Goal: Transaction & Acquisition: Register for event/course

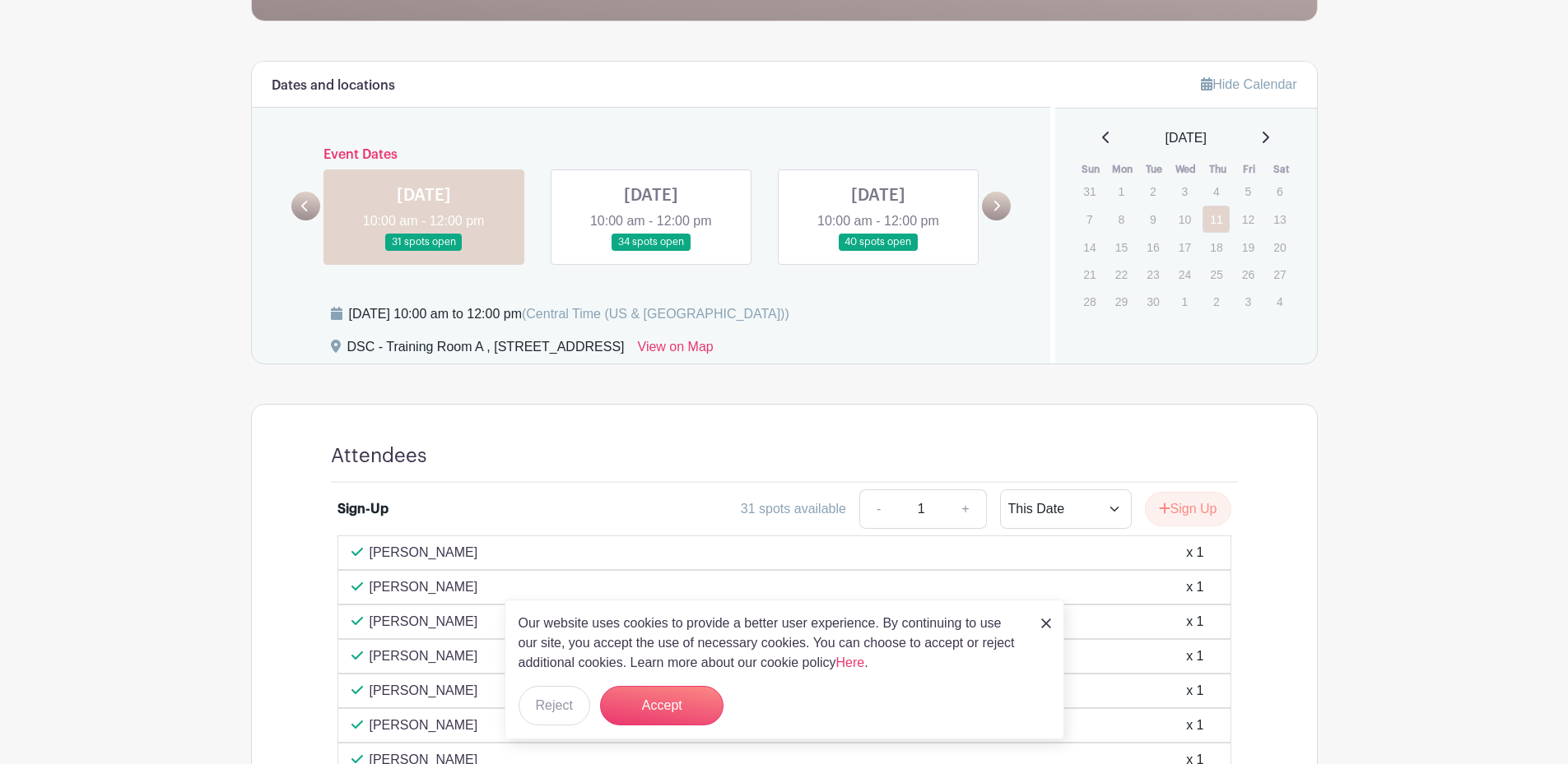
scroll to position [411, 0]
drag, startPoint x: 681, startPoint y: 708, endPoint x: 757, endPoint y: 655, distance: 92.7
click at [682, 708] on button "Accept" at bounding box center [661, 706] width 123 height 40
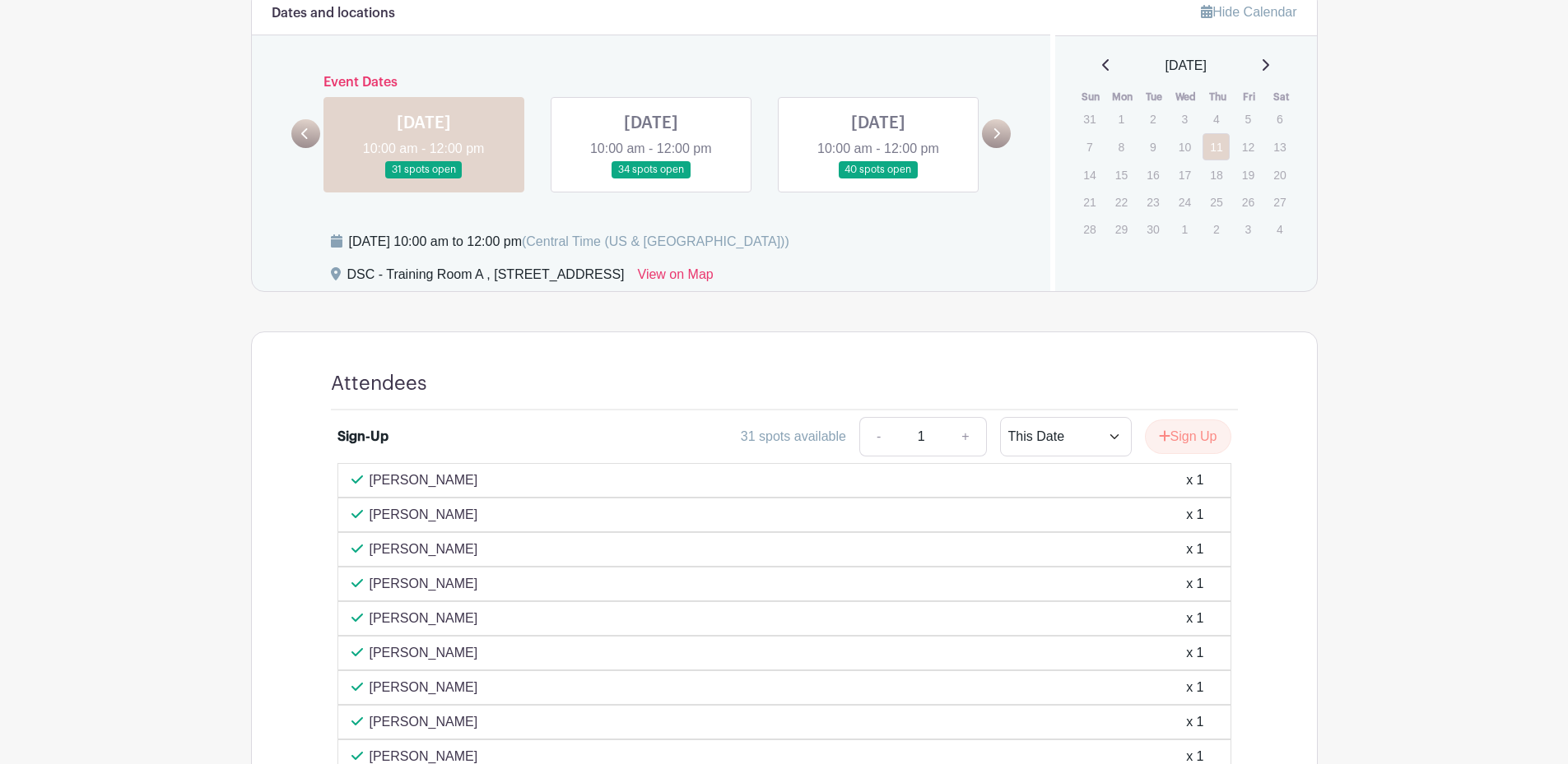
scroll to position [478, 0]
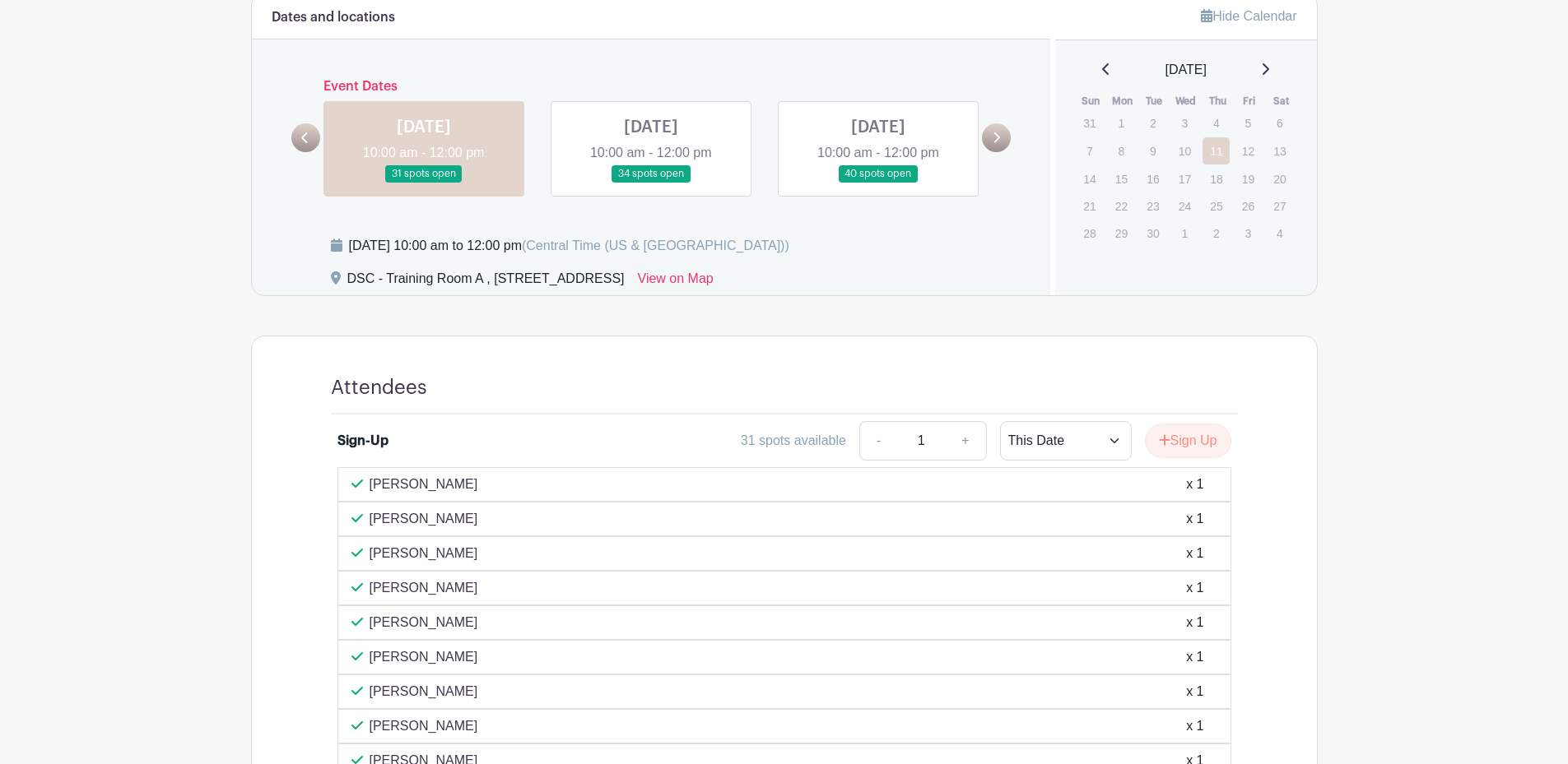
click at [651, 183] on link at bounding box center [651, 183] width 0 height 0
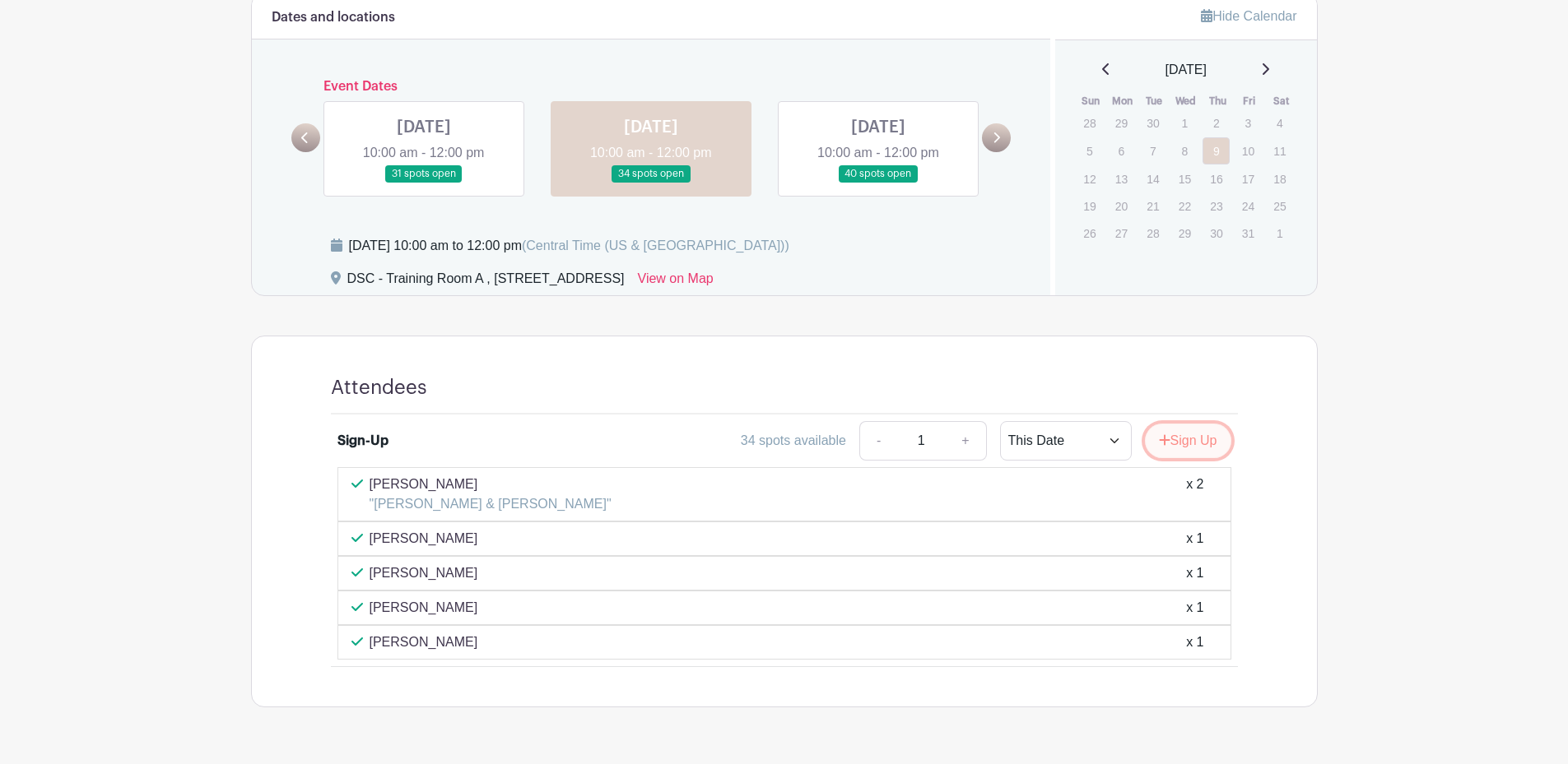
click at [1186, 440] on button "Sign Up" at bounding box center [1188, 441] width 87 height 35
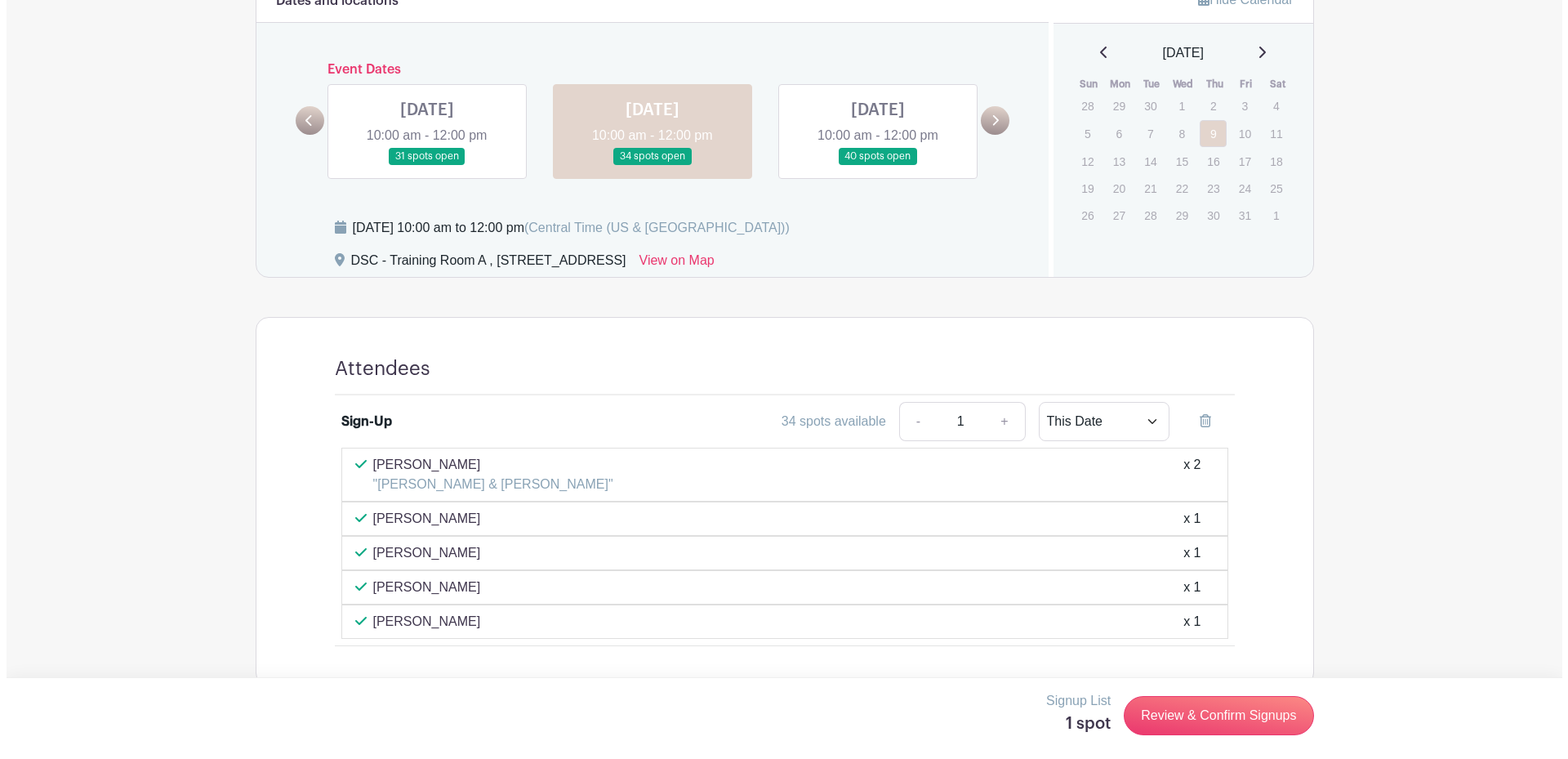
scroll to position [521, 0]
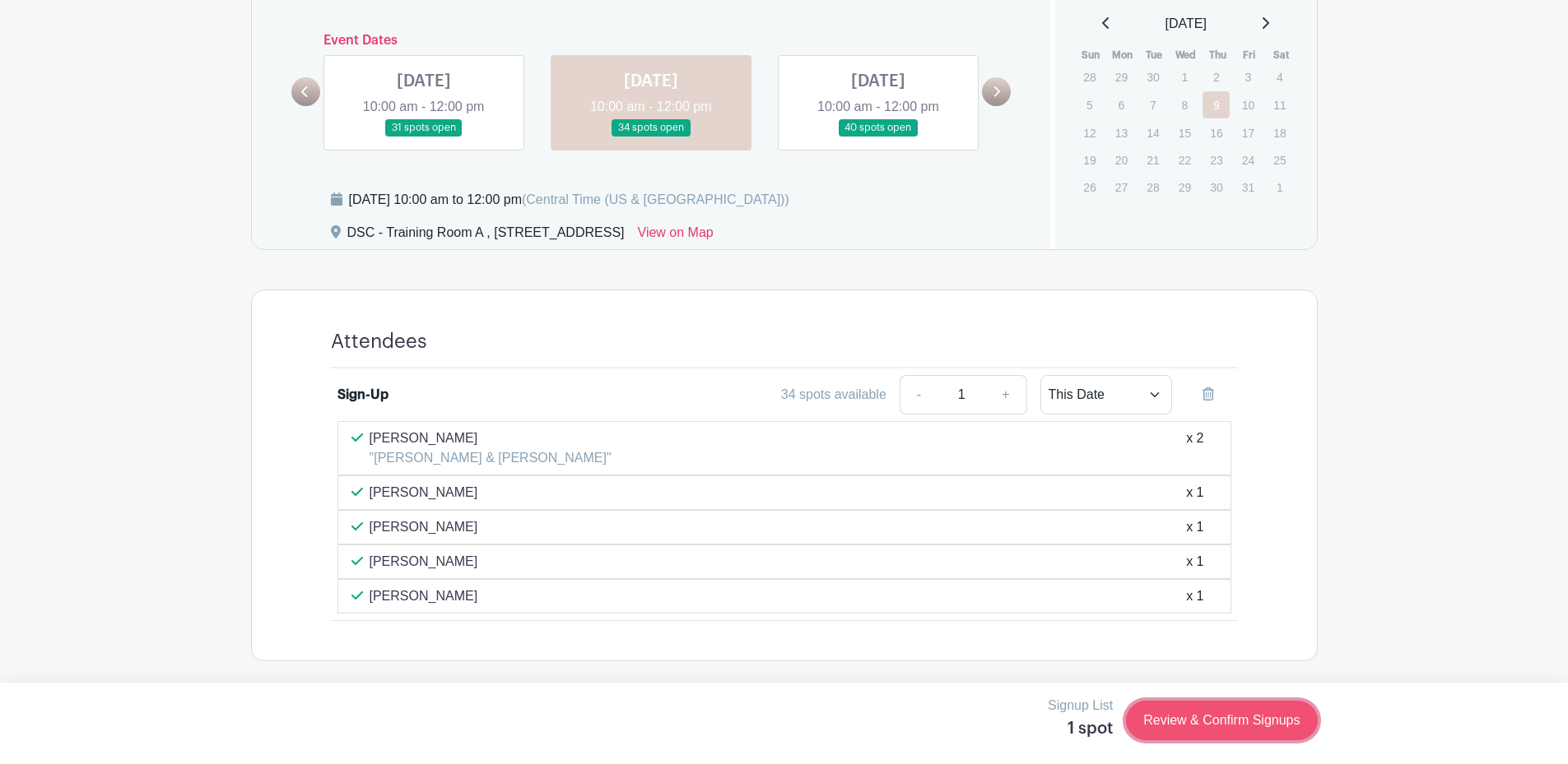
click at [1205, 728] on link "Review & Confirm Signups" at bounding box center [1221, 721] width 191 height 40
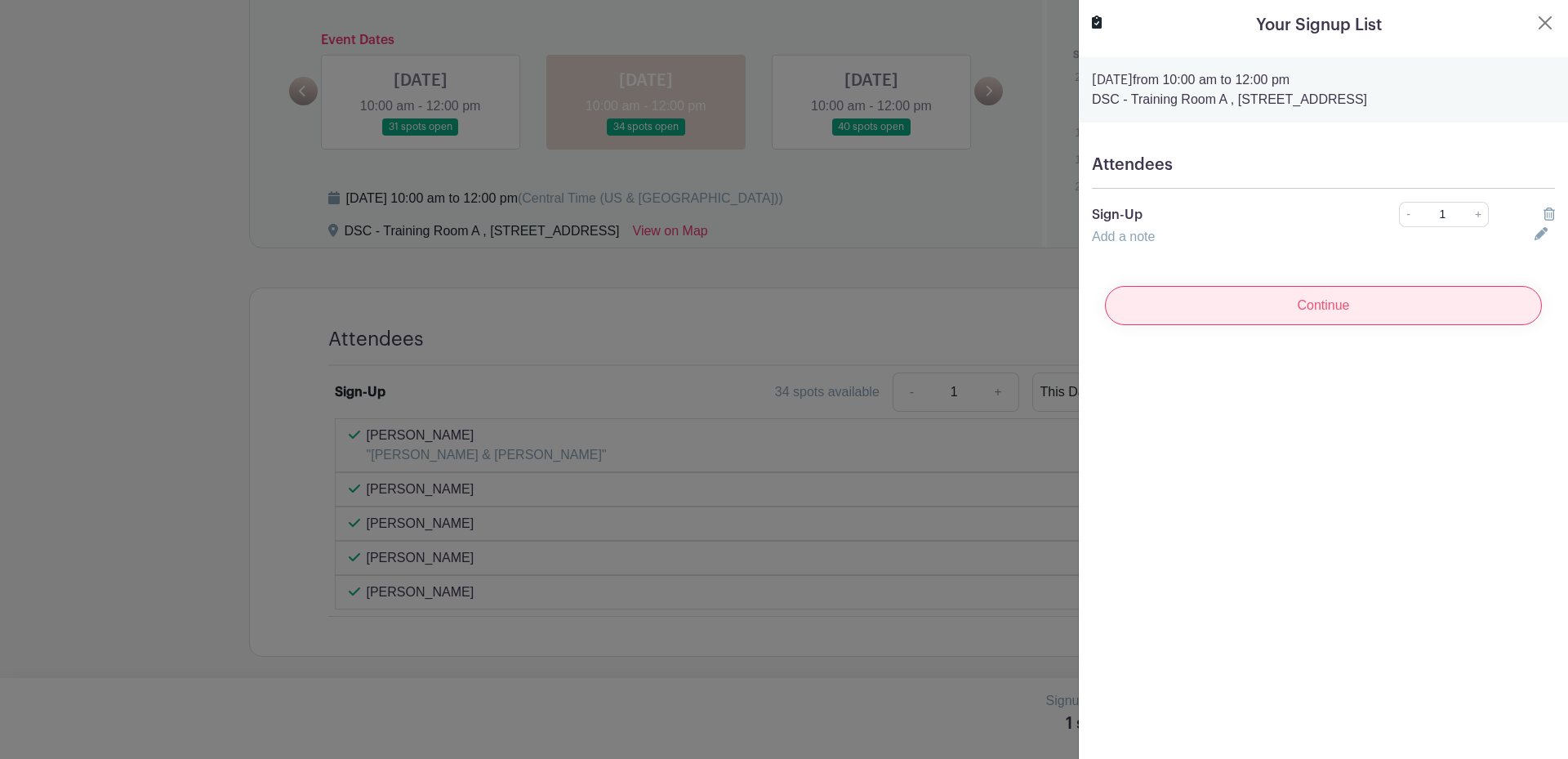
click at [1331, 309] on input "Continue" at bounding box center [1324, 305] width 437 height 40
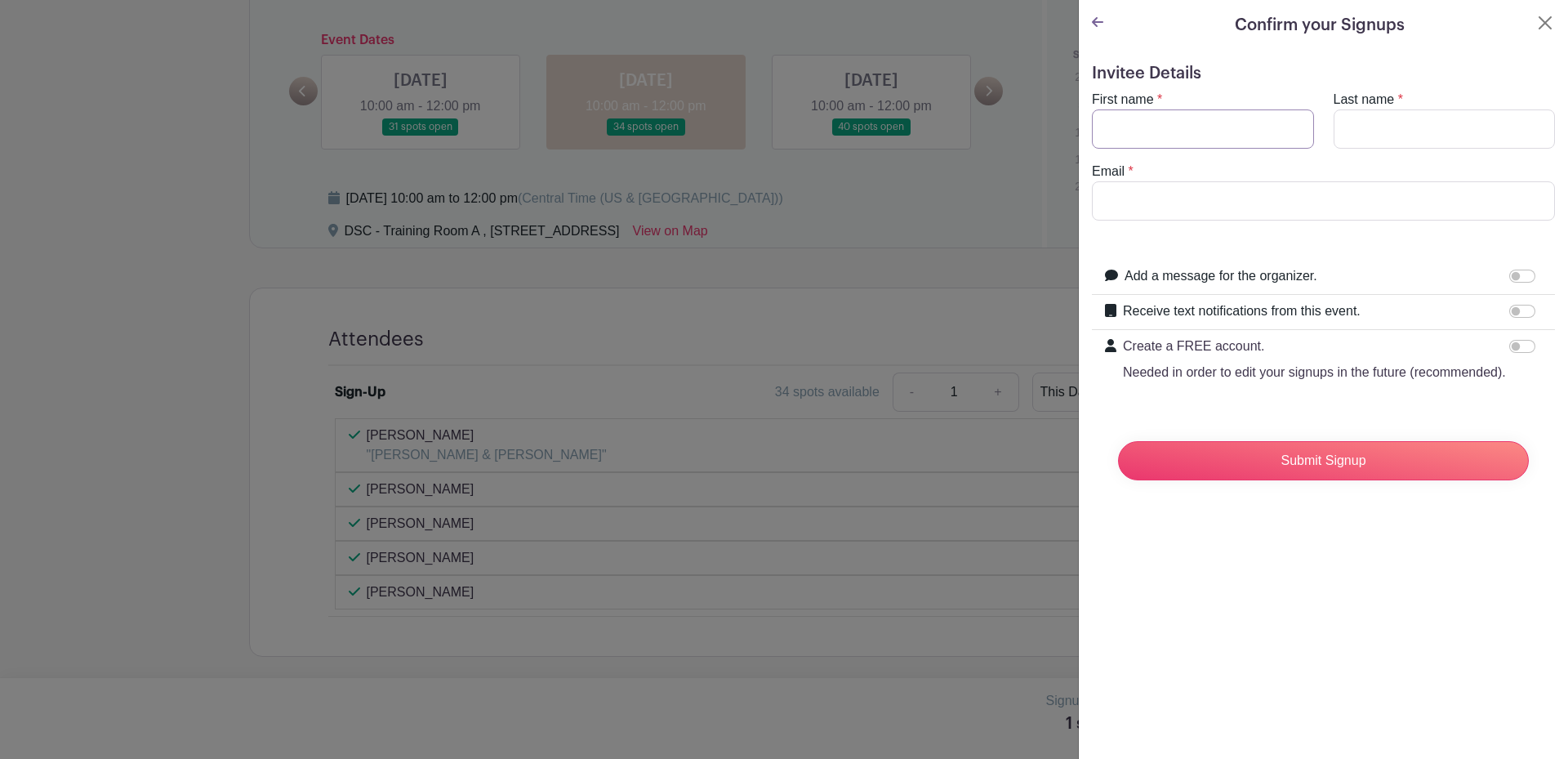
click at [1147, 123] on input "First name" at bounding box center [1203, 129] width 222 height 40
type input "[PERSON_NAME]"
click at [1364, 131] on input "Last name" at bounding box center [1445, 129] width 222 height 40
type input "[PERSON_NAME]"
click at [1302, 192] on input "Email" at bounding box center [1324, 201] width 463 height 40
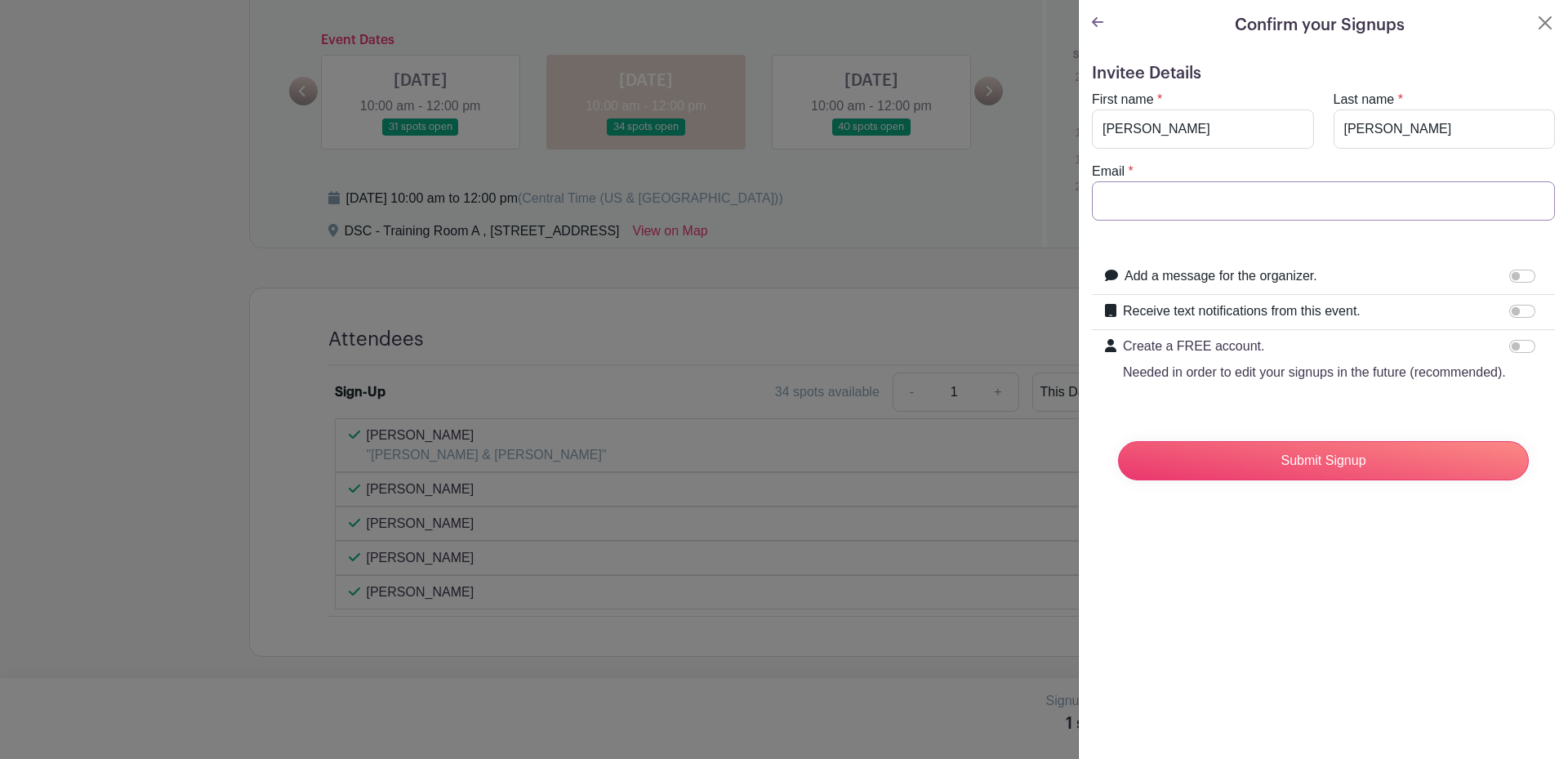
type input "[EMAIL_ADDRESS][DOMAIN_NAME]"
click at [1341, 480] on input "Submit Signup" at bounding box center [1324, 461] width 411 height 40
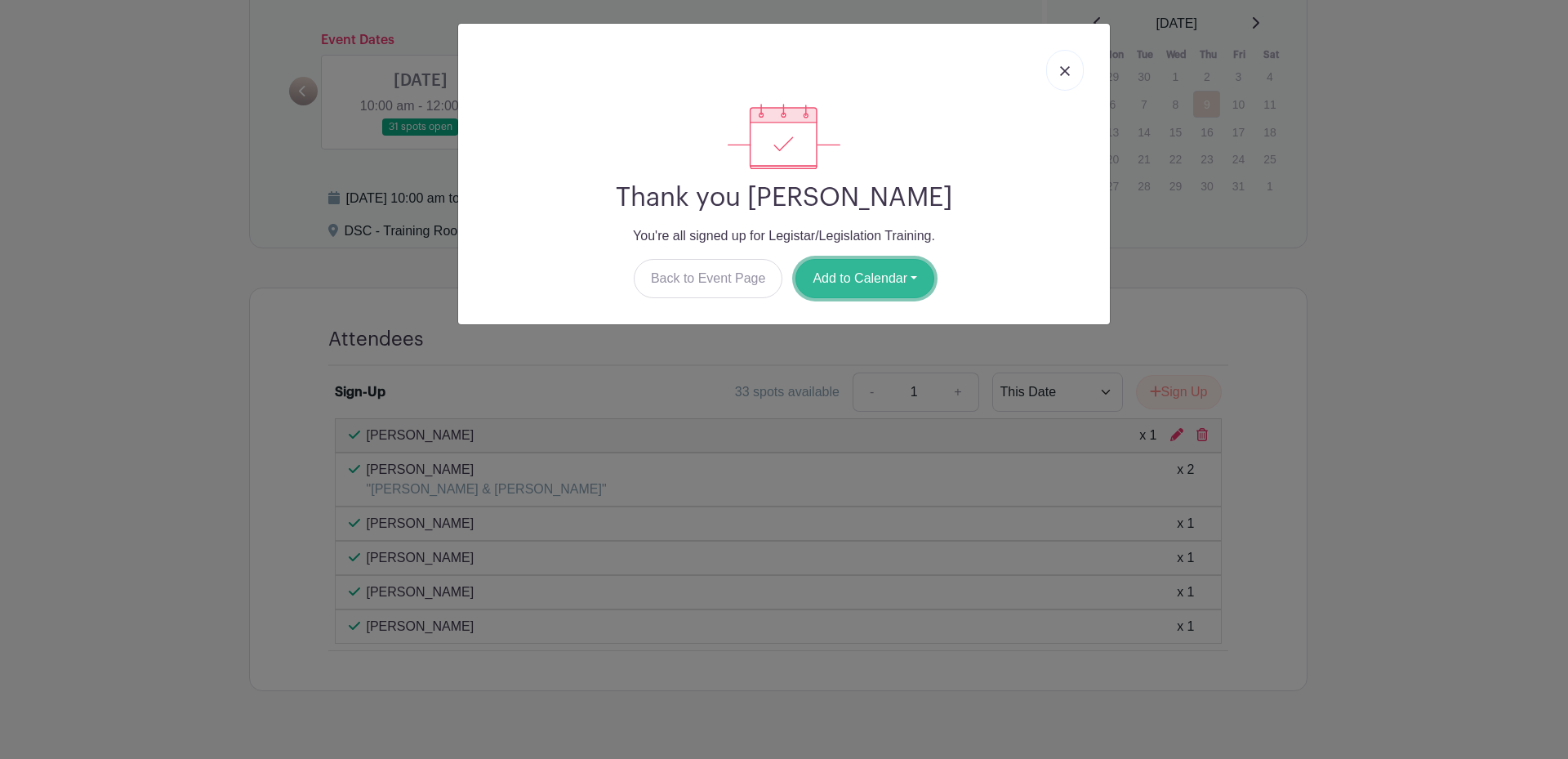
click at [906, 271] on button "Add to Calendar" at bounding box center [864, 279] width 138 height 40
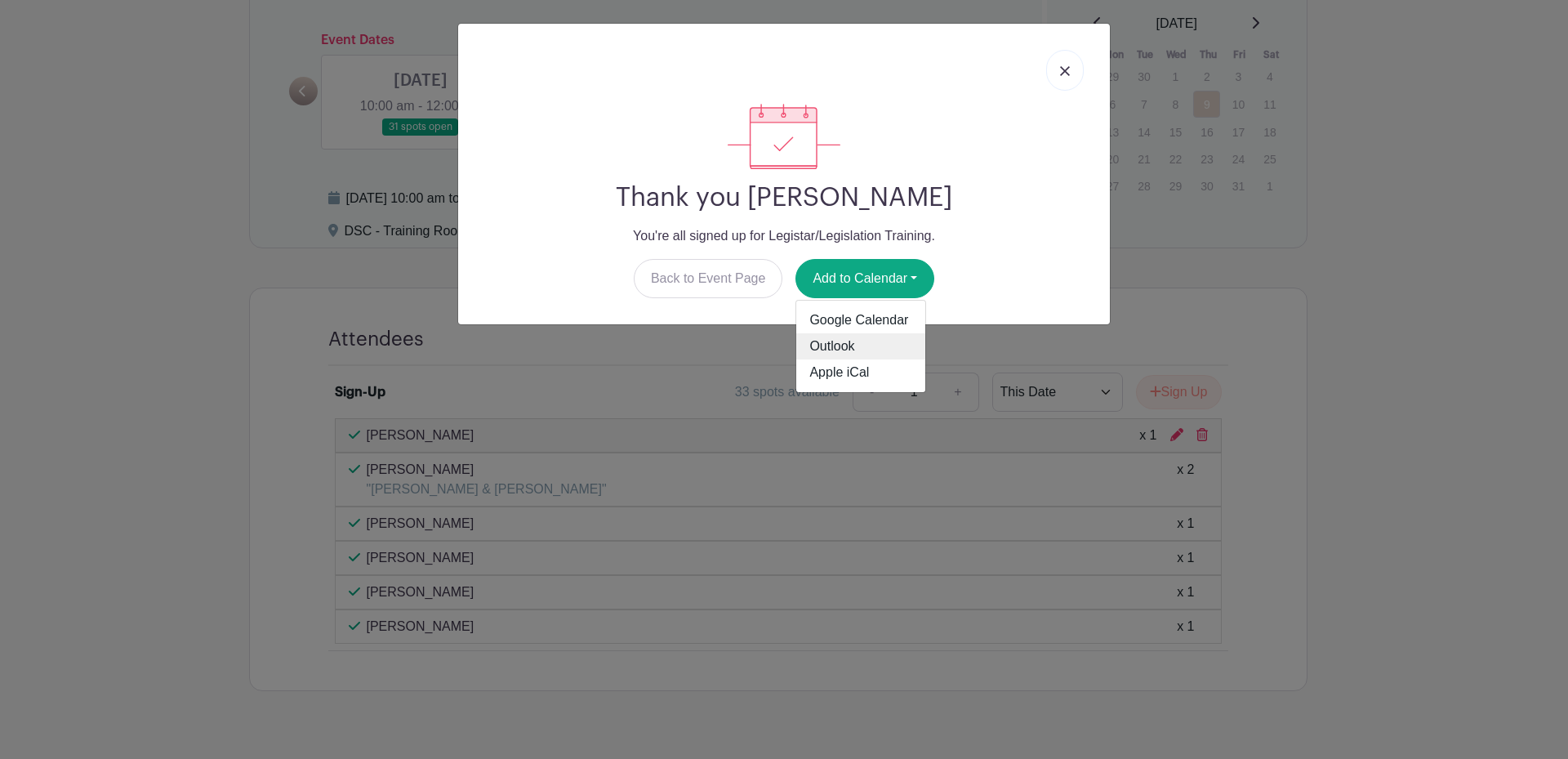
click at [852, 342] on link "Outlook" at bounding box center [861, 346] width 129 height 26
